Goal: Task Accomplishment & Management: Manage account settings

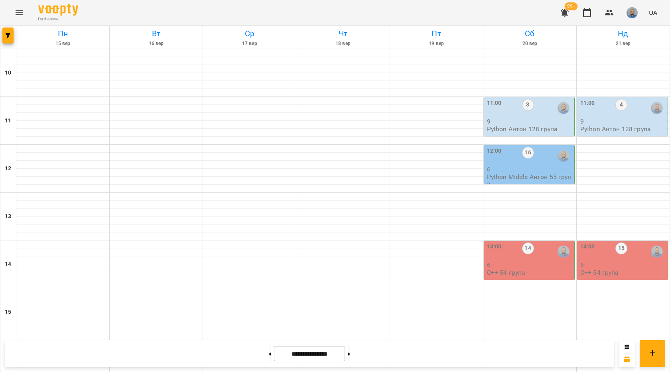
scroll to position [279, 0]
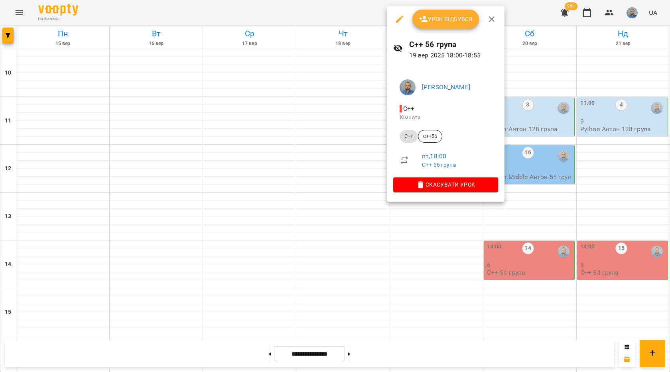
click at [442, 24] on span "Урок відбувся" at bounding box center [446, 19] width 54 height 10
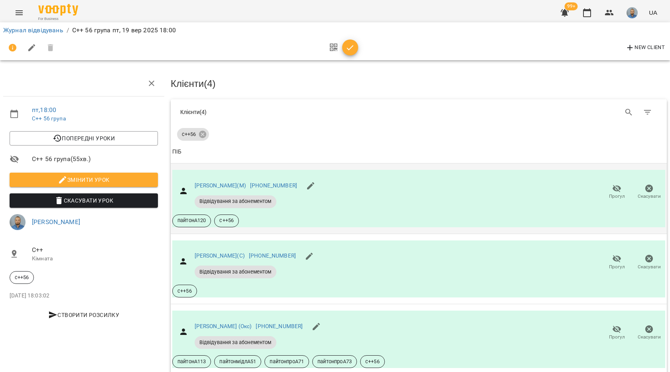
click at [609, 197] on span "Прогул" at bounding box center [617, 196] width 16 height 7
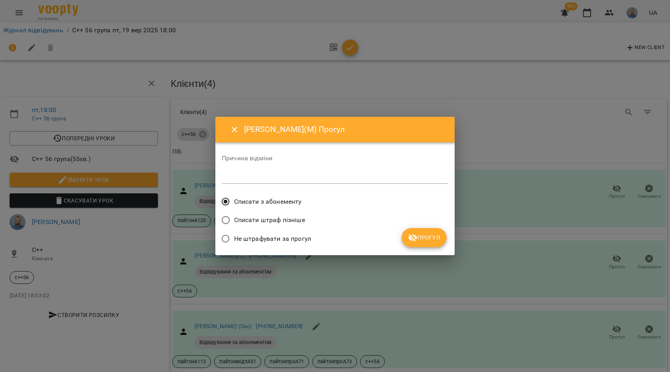
click at [413, 237] on icon "submit" at bounding box center [412, 238] width 9 height 8
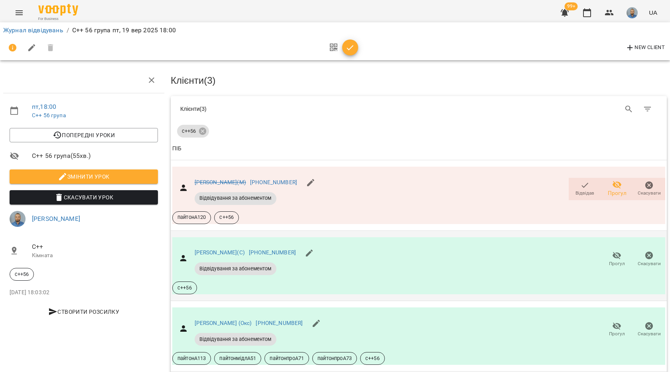
scroll to position [105, 0]
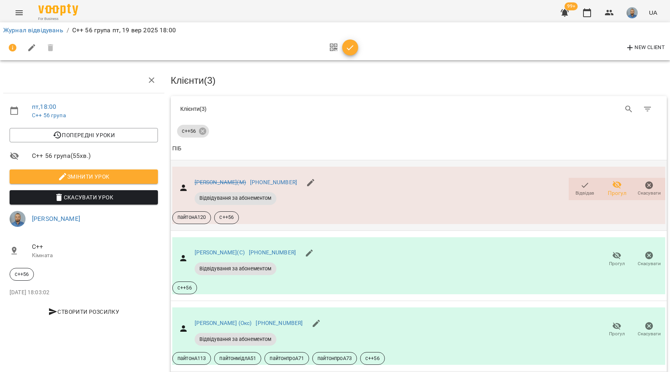
click at [579, 190] on span "Відвідав" at bounding box center [585, 193] width 19 height 7
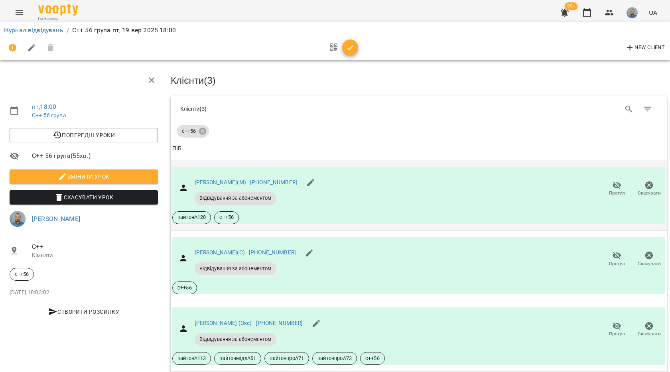
click at [350, 47] on icon "button" at bounding box center [350, 48] width 10 height 10
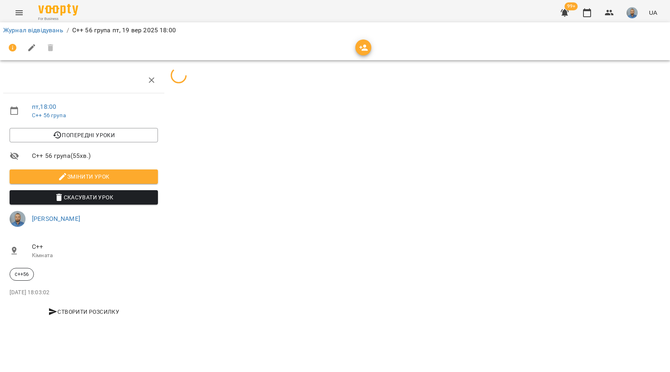
scroll to position [0, 0]
